Goal: Task Accomplishment & Management: Use online tool/utility

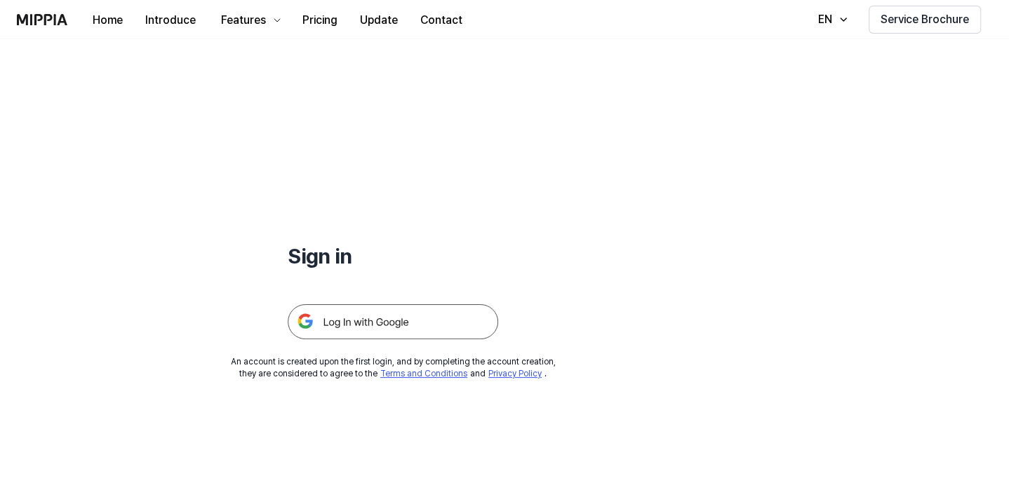
click at [363, 323] on img at bounding box center [393, 321] width 210 height 35
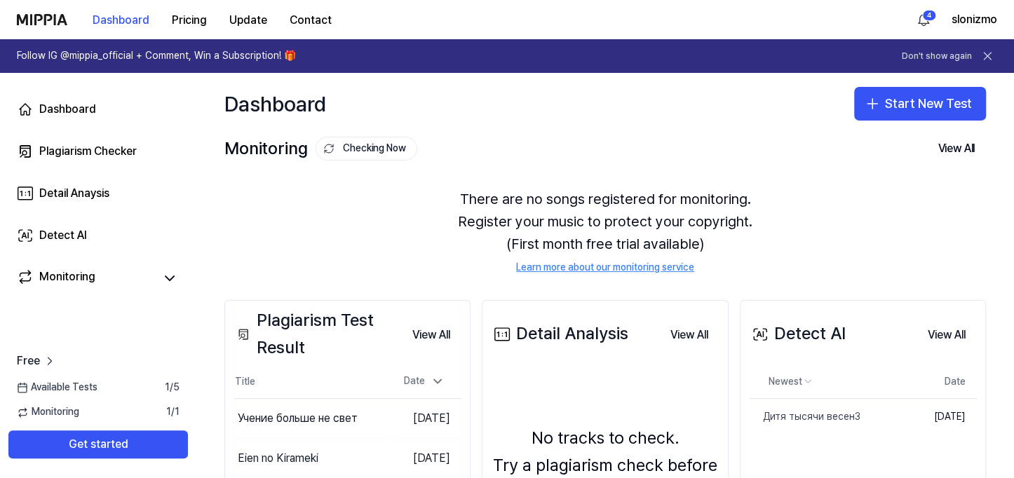
click at [806, 268] on div "There are no songs registered for monitoring. Register your music to protect yo…" at bounding box center [605, 231] width 762 height 121
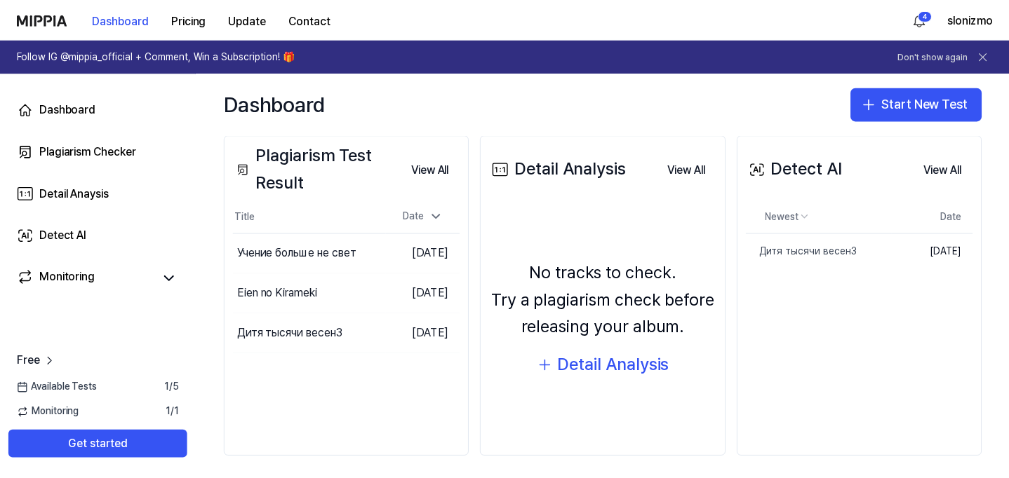
scroll to position [170, 0]
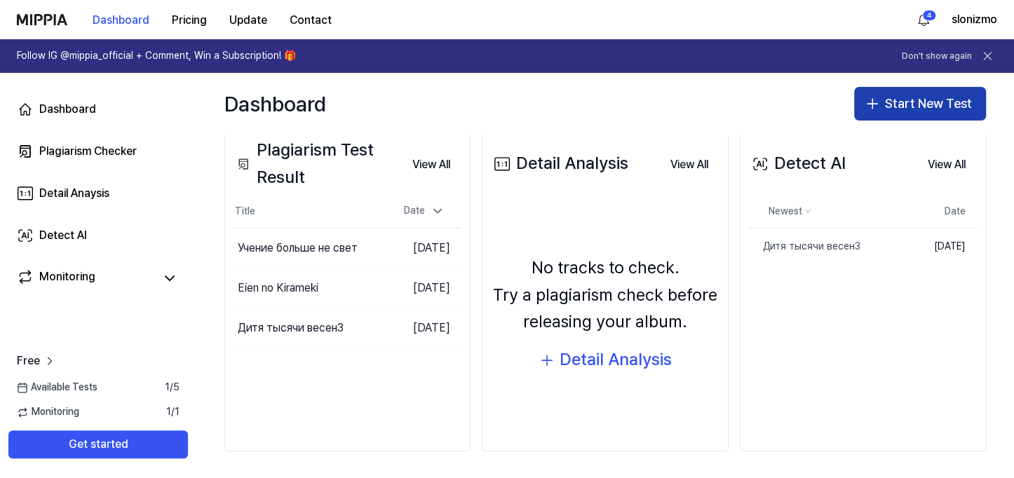
click at [944, 97] on button "Start New Test" at bounding box center [920, 104] width 132 height 34
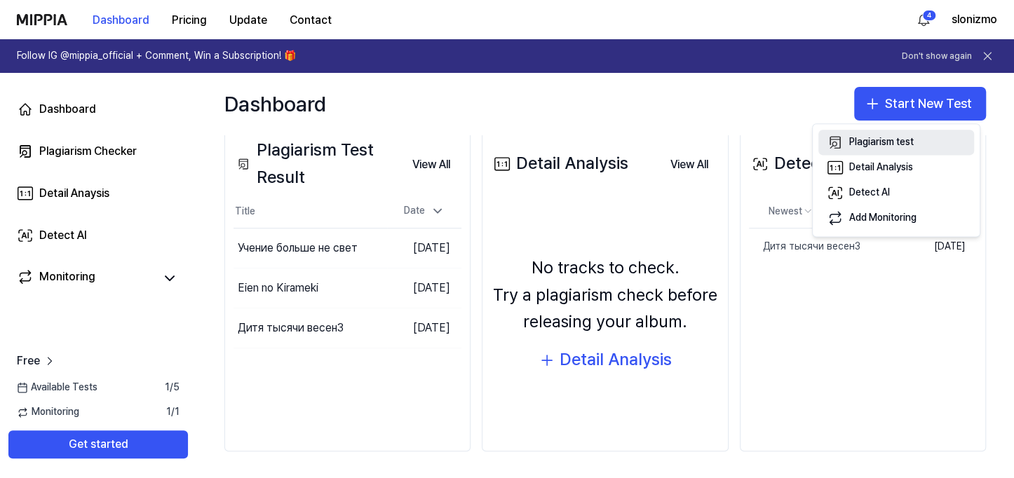
click at [928, 136] on button "Plagiarism test" at bounding box center [896, 142] width 156 height 25
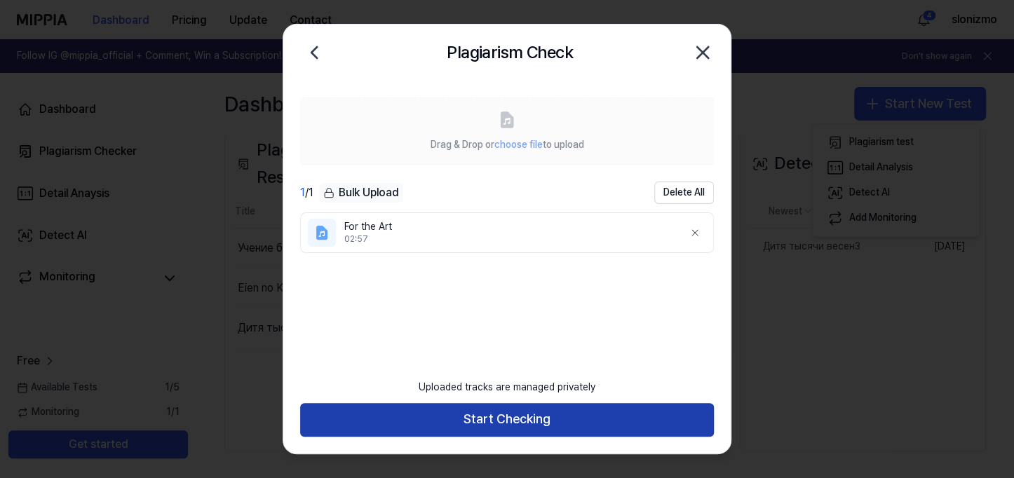
click at [539, 416] on button "Start Checking" at bounding box center [507, 420] width 414 height 34
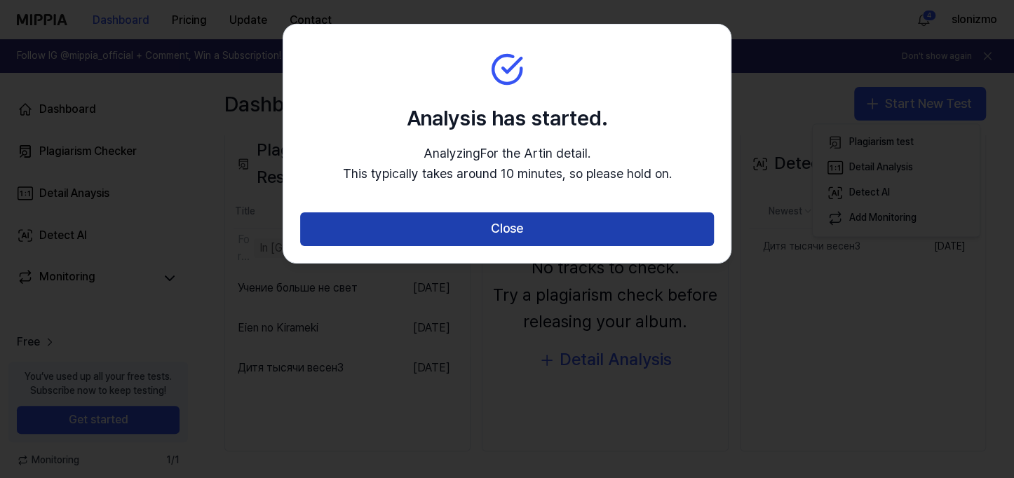
click at [508, 229] on button "Close" at bounding box center [507, 230] width 414 height 34
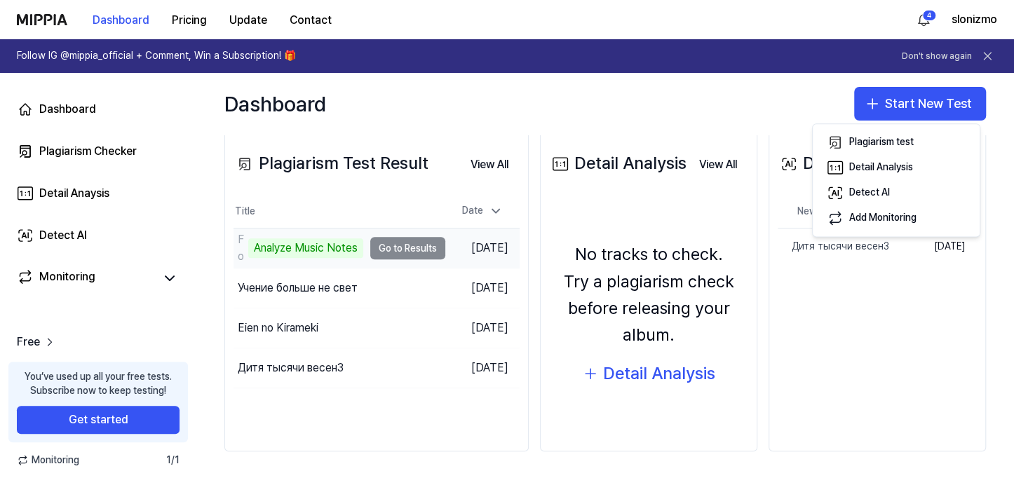
click at [427, 248] on td "For the Art Analyze Music Notes Go to Results" at bounding box center [340, 248] width 212 height 39
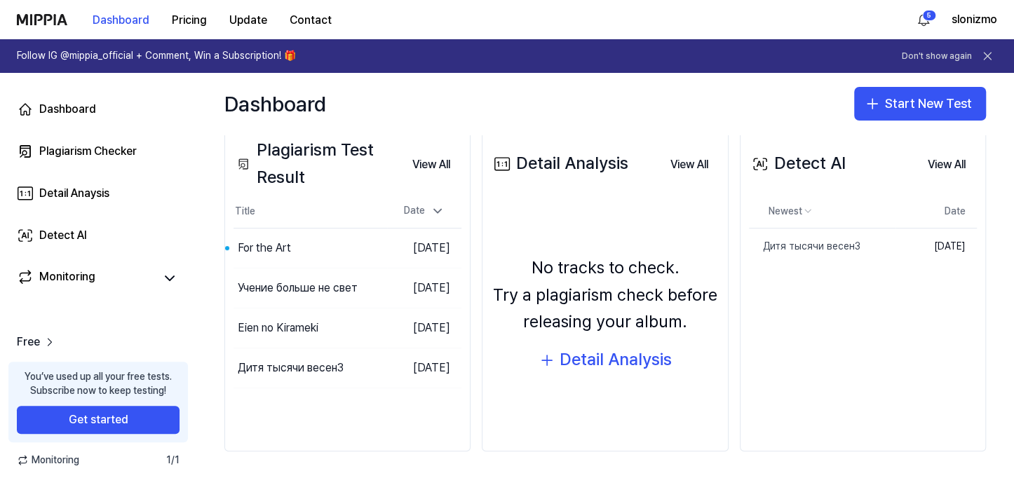
click at [620, 114] on div "Dashboard Start New Test" at bounding box center [605, 104] width 818 height 62
click at [353, 248] on button "Go to Results" at bounding box center [349, 248] width 75 height 22
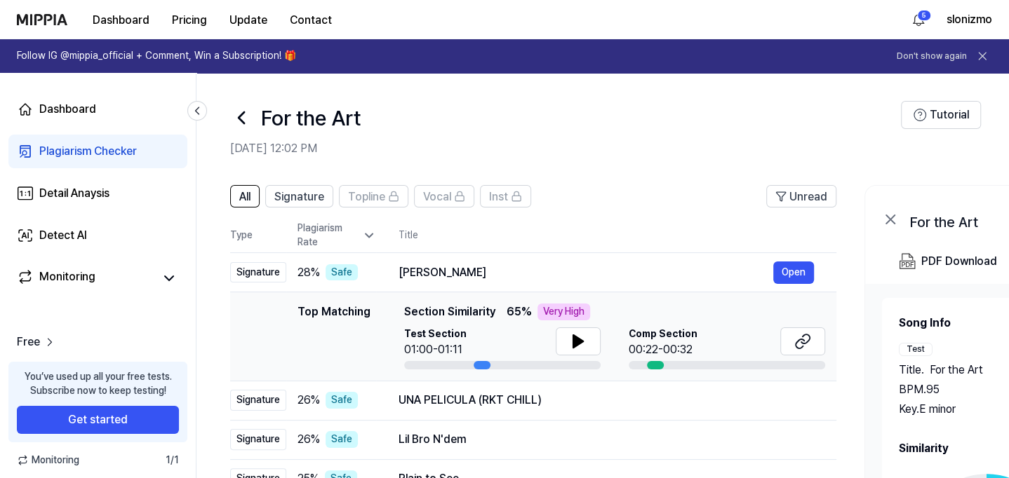
click at [668, 111] on div "For the Art" at bounding box center [565, 118] width 670 height 34
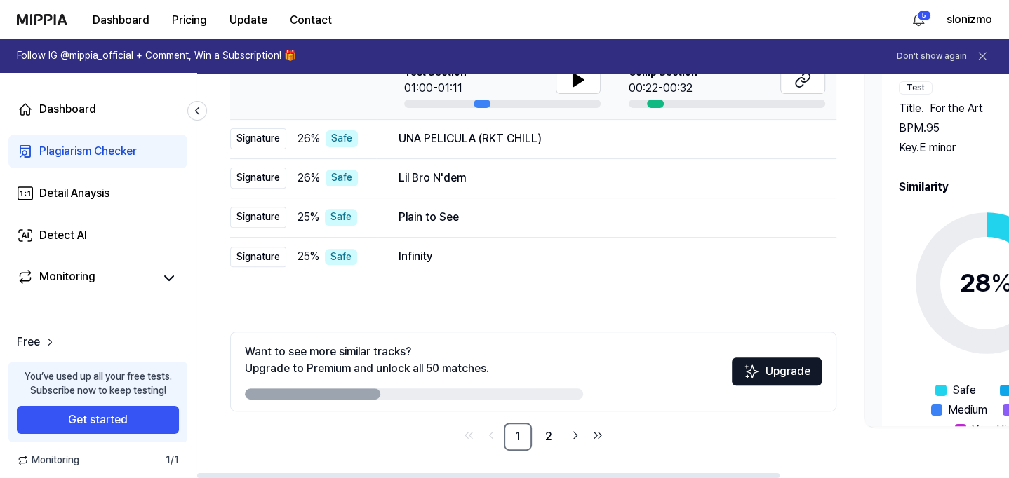
drag, startPoint x: 772, startPoint y: 473, endPoint x: 692, endPoint y: 438, distance: 87.3
click at [692, 473] on div at bounding box center [488, 475] width 582 height 5
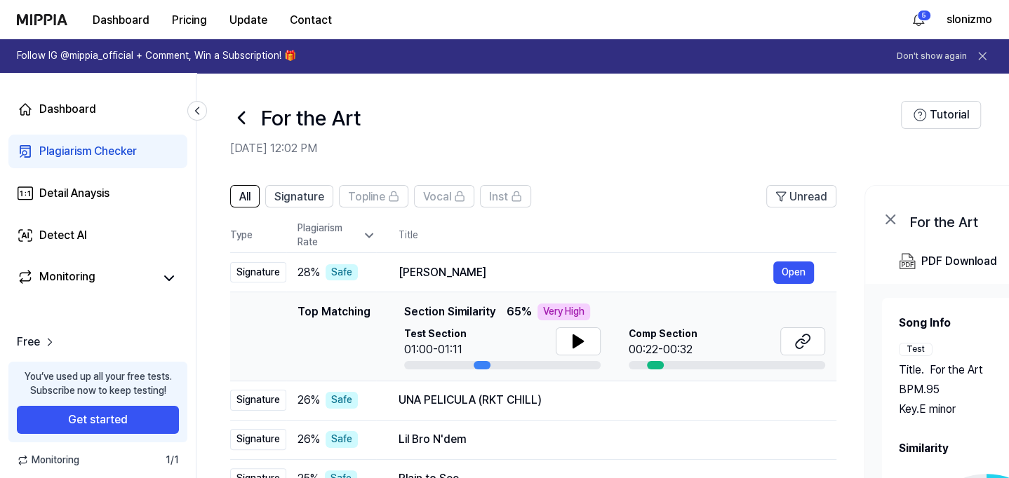
click at [665, 142] on h2 "Oct 8, 2025, 12:02 PM" at bounding box center [565, 148] width 670 height 17
click at [313, 198] on span "Signature" at bounding box center [299, 197] width 50 height 17
click at [249, 194] on span "All" at bounding box center [244, 197] width 11 height 17
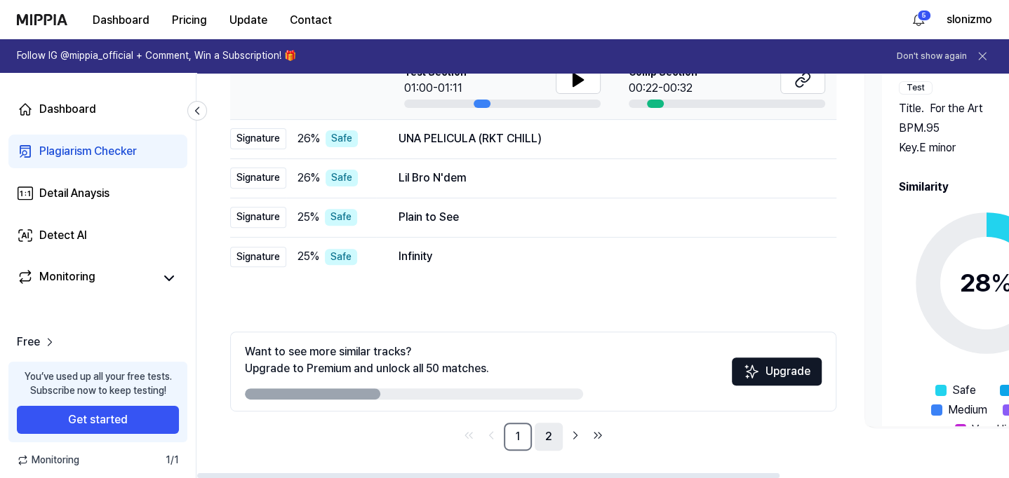
click at [541, 434] on link "2" at bounding box center [548, 437] width 28 height 28
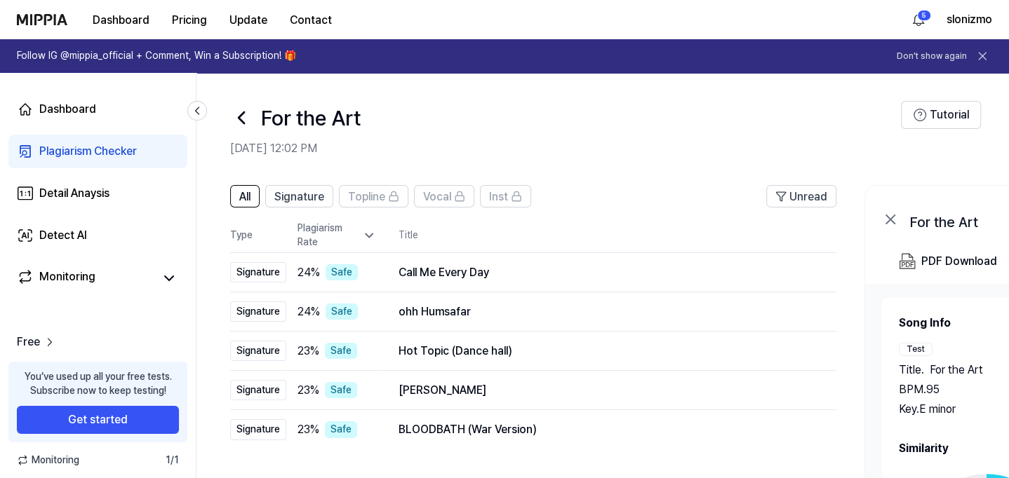
scroll to position [262, 0]
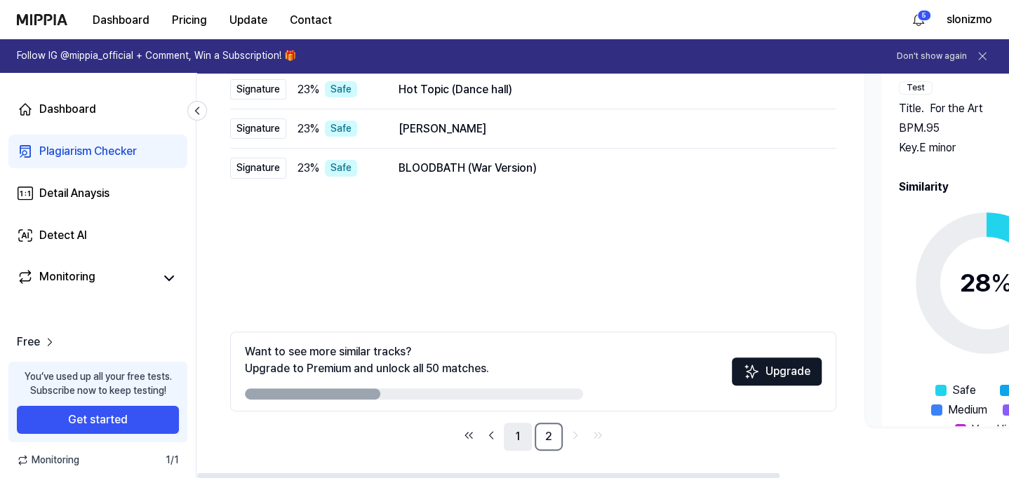
click at [513, 438] on link "1" at bounding box center [518, 437] width 28 height 28
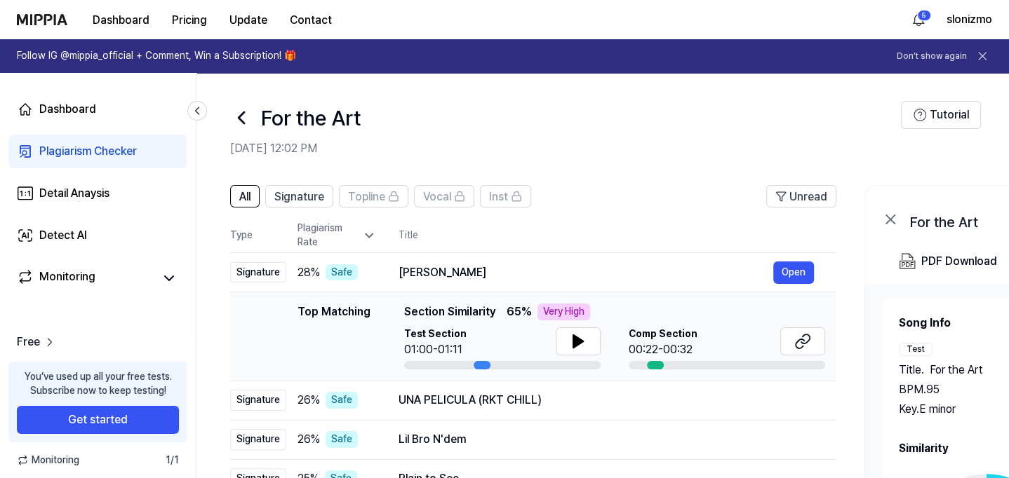
click at [635, 121] on div "For the Art" at bounding box center [565, 118] width 670 height 34
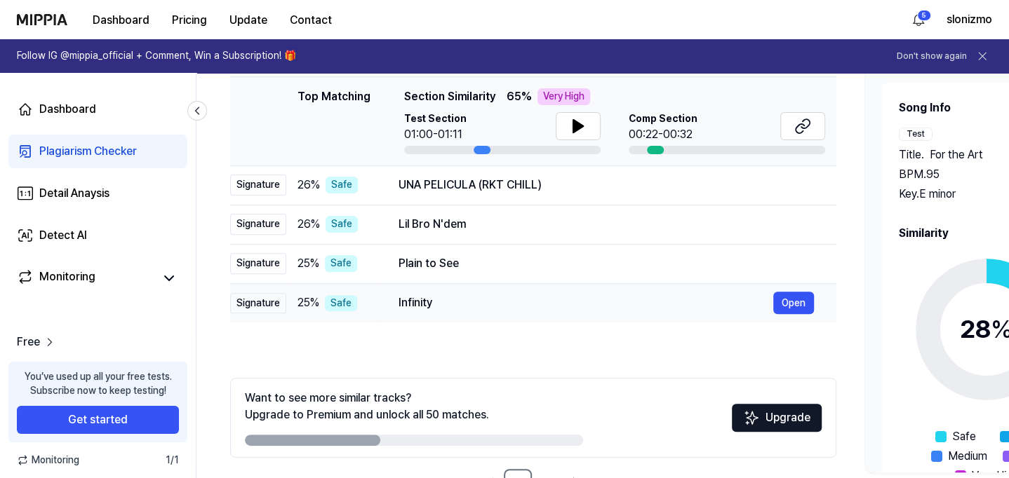
scroll to position [262, 0]
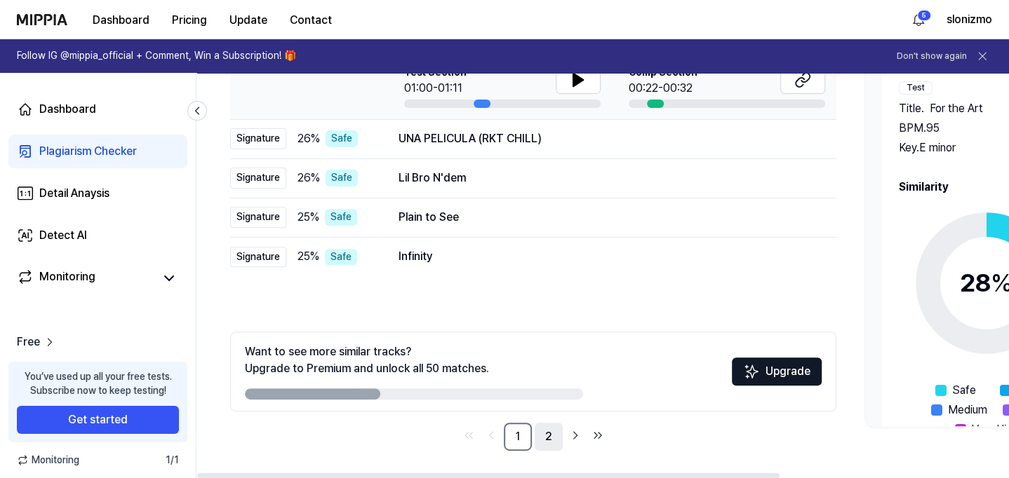
click at [551, 439] on link "2" at bounding box center [548, 437] width 28 height 28
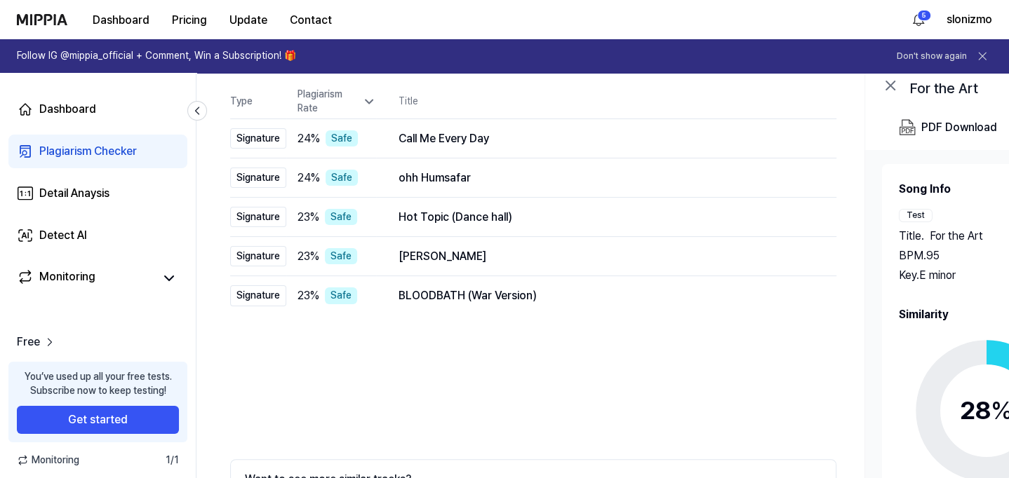
scroll to position [262, 0]
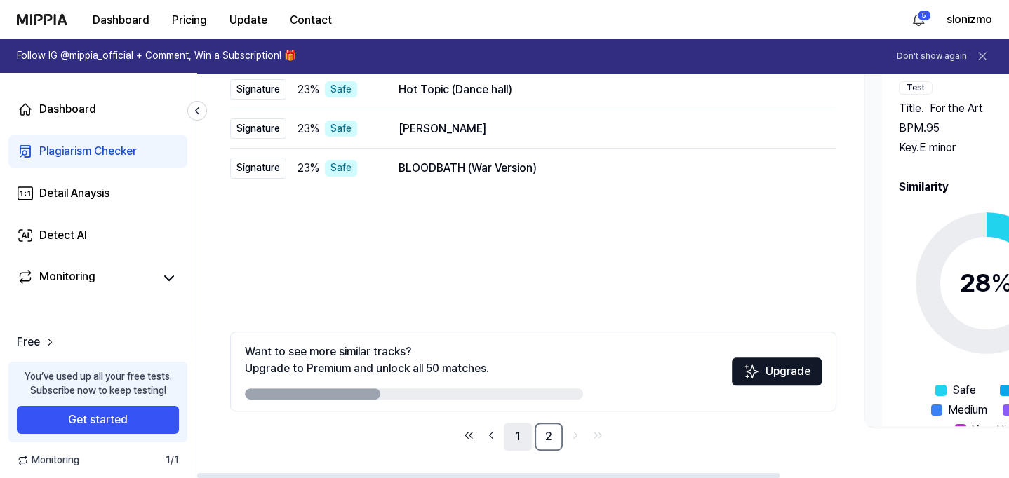
click at [515, 434] on link "1" at bounding box center [518, 437] width 28 height 28
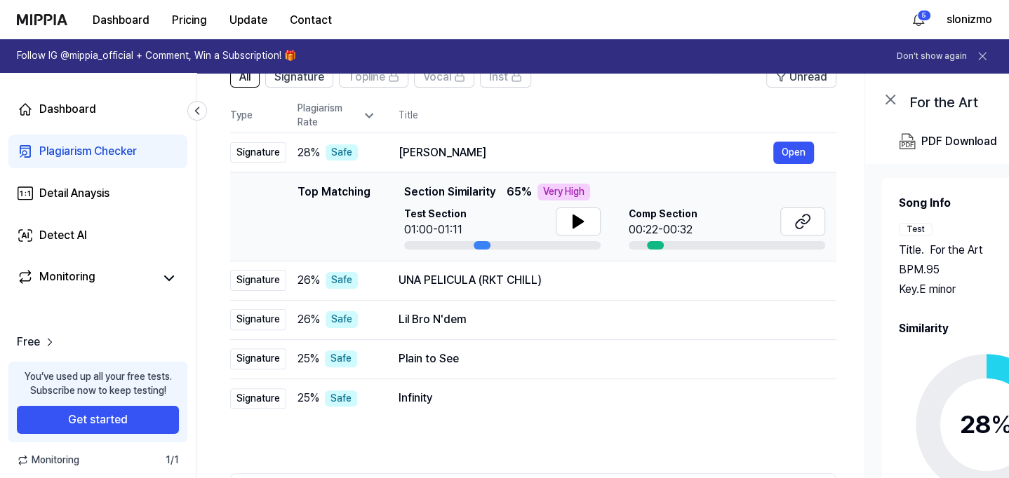
scroll to position [262, 0]
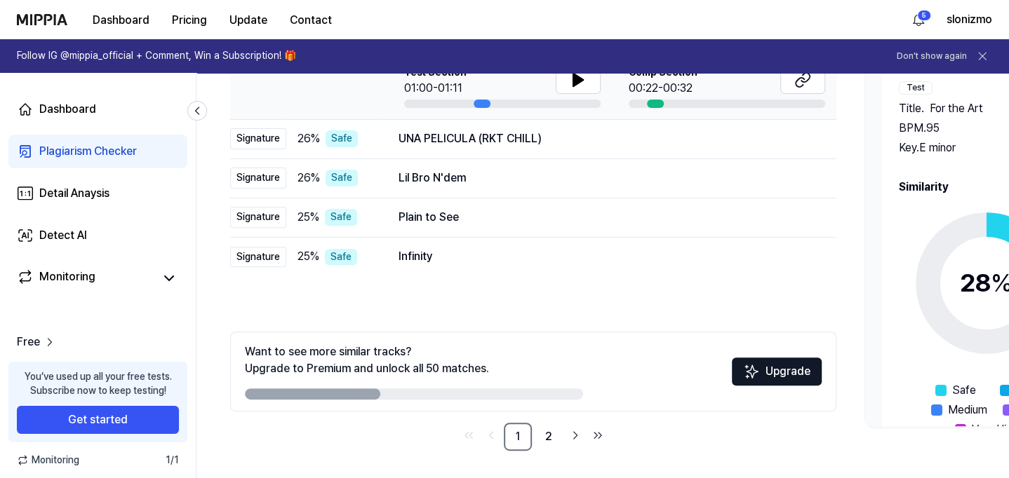
click at [984, 53] on icon at bounding box center [981, 56] width 7 height 7
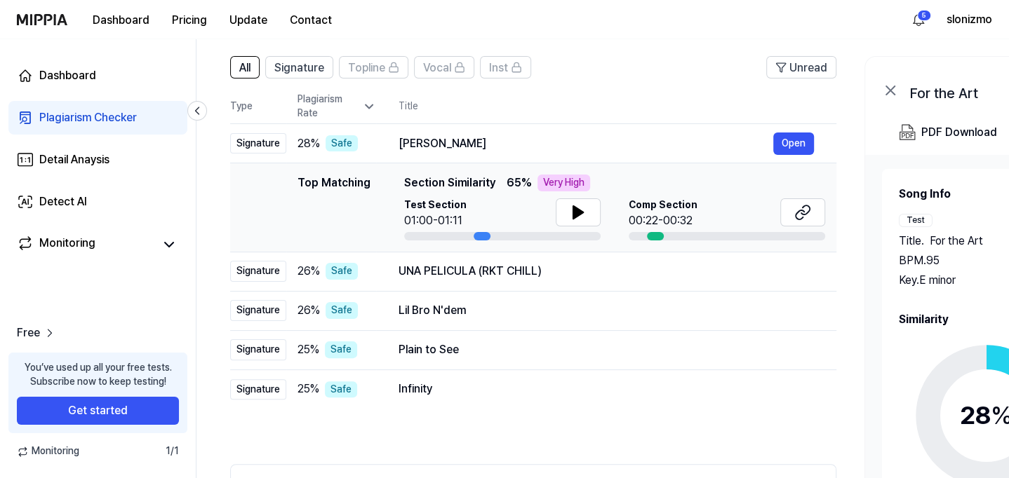
scroll to position [0, 0]
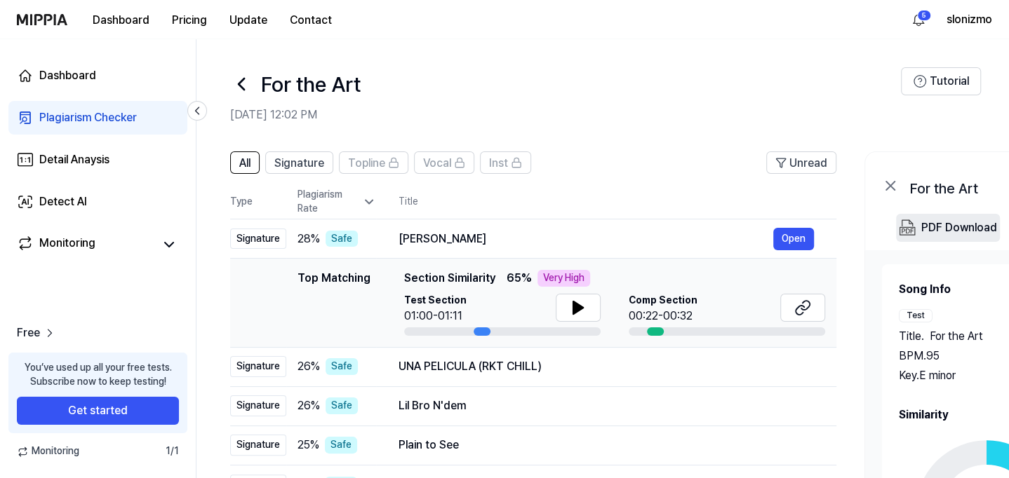
click at [962, 231] on div "PDF Download" at bounding box center [959, 228] width 76 height 18
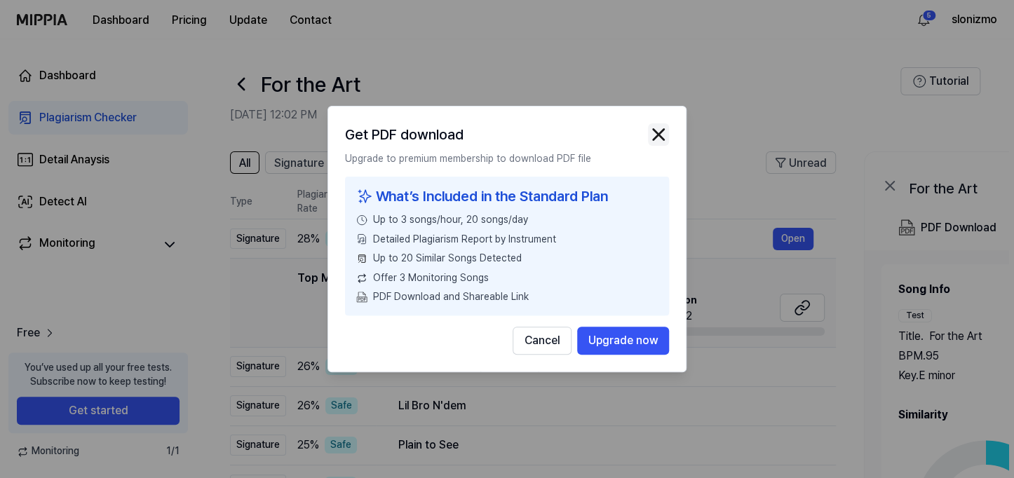
click at [659, 130] on img "button" at bounding box center [658, 134] width 21 height 21
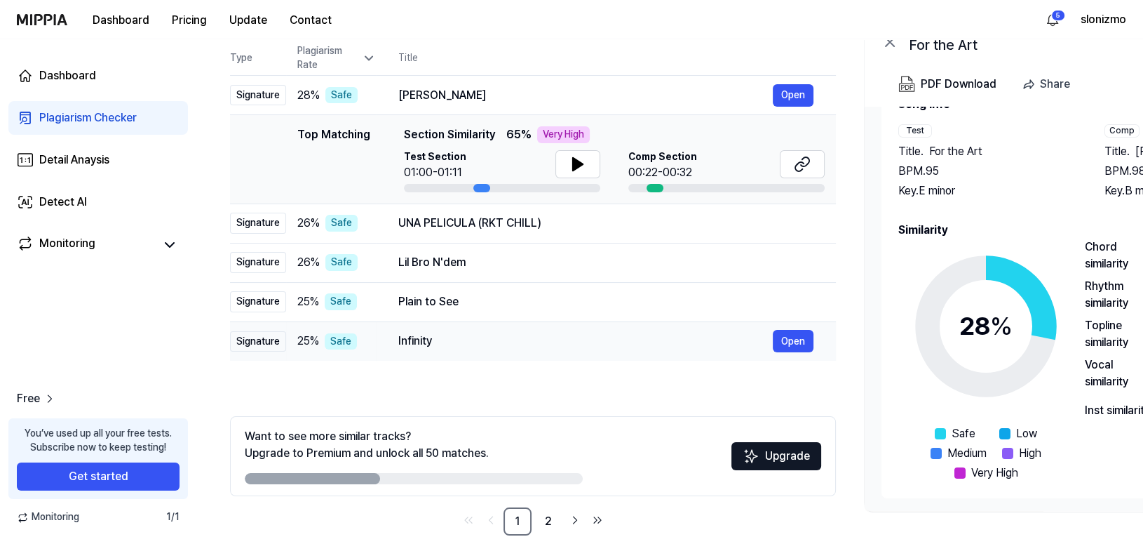
scroll to position [163, 0]
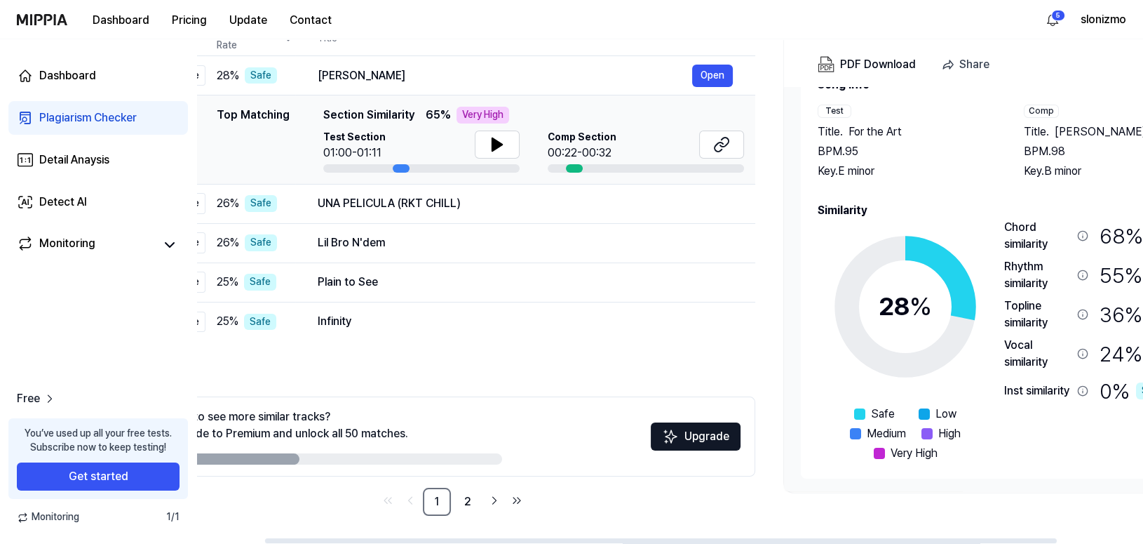
drag, startPoint x: 609, startPoint y: 539, endPoint x: 678, endPoint y: 545, distance: 68.3
click at [678, 478] on div at bounding box center [661, 540] width 792 height 5
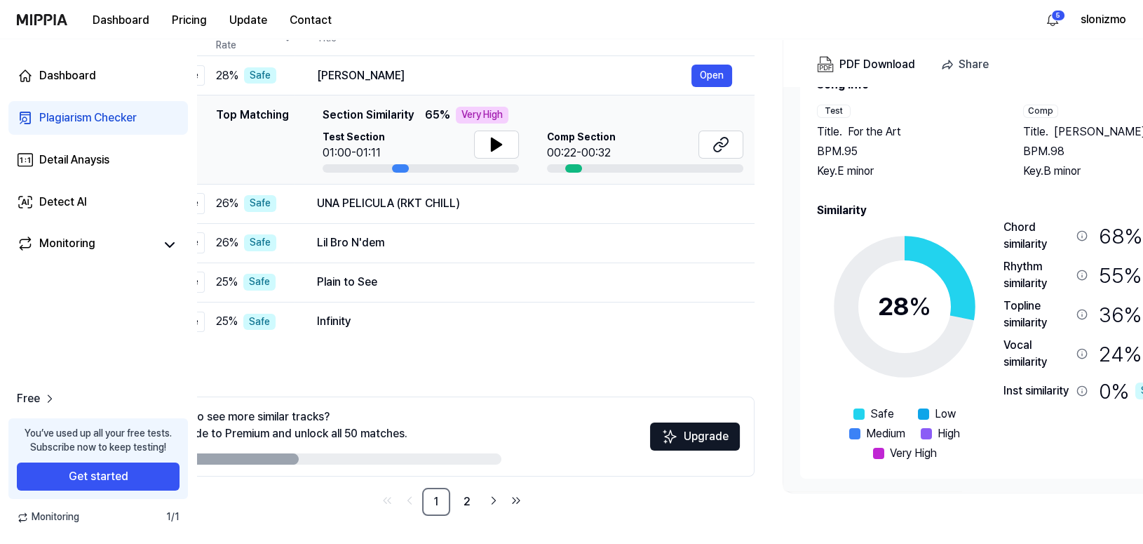
click at [797, 27] on div "Dashboard Pricing Update Contact 5 slonizmo" at bounding box center [572, 19] width 1110 height 39
